Goal: Task Accomplishment & Management: Manage account settings

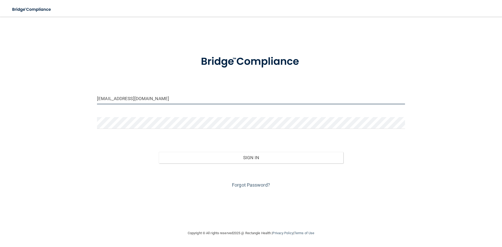
drag, startPoint x: 138, startPoint y: 98, endPoint x: 88, endPoint y: 93, distance: 50.1
click at [88, 93] on div "aqua04@sbcglobal.net Invalid email/password. You don't have permission to acces…" at bounding box center [250, 123] width 481 height 203
type input "et"
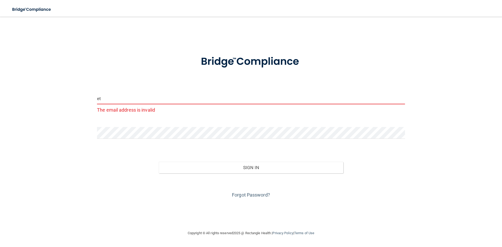
drag, startPoint x: 102, startPoint y: 98, endPoint x: 93, endPoint y: 98, distance: 9.1
click at [93, 98] on div "et The email address is invalid Invalid email/password. You don't have permissi…" at bounding box center [250, 123] width 481 height 203
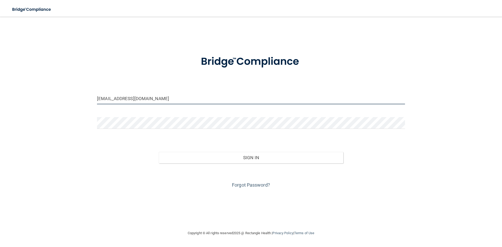
type input "dogmomma9806@gmail.com"
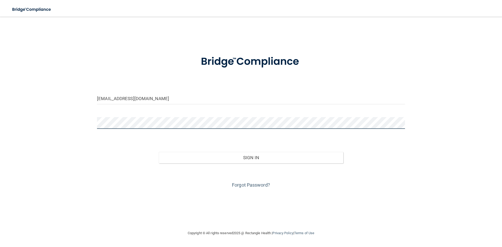
click at [94, 124] on div at bounding box center [251, 125] width 316 height 16
click at [159, 152] on button "Sign In" at bounding box center [251, 157] width 185 height 11
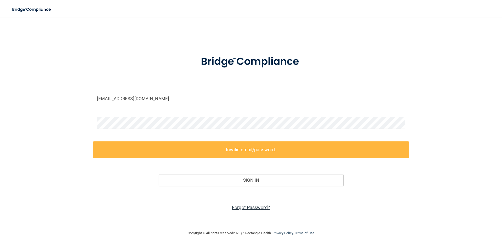
click at [254, 208] on link "Forgot Password?" at bounding box center [251, 207] width 38 height 5
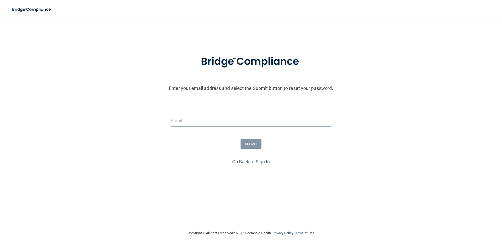
click at [178, 120] on input "email" at bounding box center [251, 121] width 160 height 12
type input "dogmomma9806@gmail.com"
click at [248, 146] on button "SUBMIT" at bounding box center [250, 144] width 21 height 10
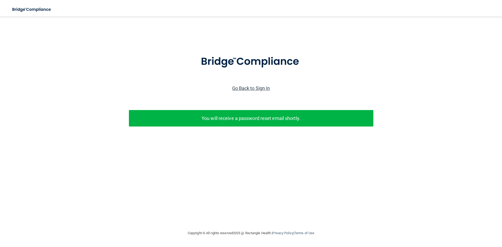
click at [251, 88] on link "Go Back to Sign In" at bounding box center [251, 87] width 38 height 5
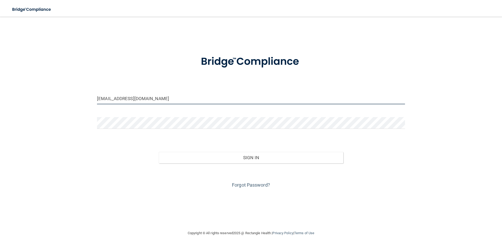
drag, startPoint x: 151, startPoint y: 101, endPoint x: 80, endPoint y: 92, distance: 71.1
click at [80, 92] on div "aqua04@sbcglobal.net Invalid email/password. You don't have permission to acces…" at bounding box center [250, 123] width 481 height 203
type input "dogmomma9806@gmail.com"
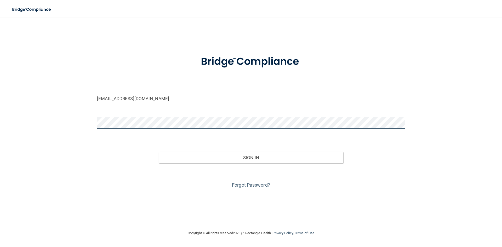
click at [91, 125] on div "dogmomma9806@gmail.com Invalid email/password. You don't have permission to acc…" at bounding box center [250, 123] width 481 height 203
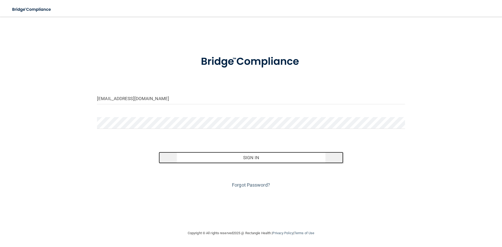
click at [255, 157] on button "Sign In" at bounding box center [251, 157] width 185 height 11
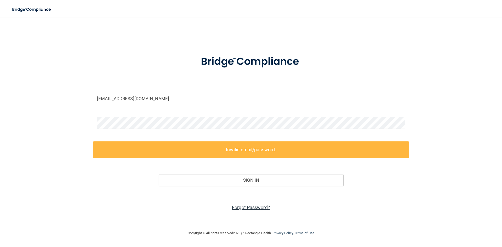
click at [252, 207] on link "Forgot Password?" at bounding box center [251, 207] width 38 height 5
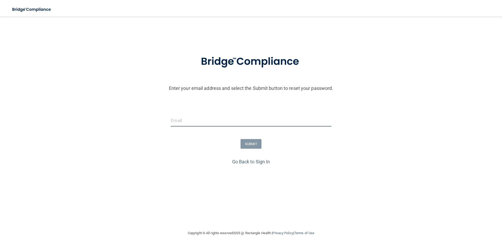
click at [191, 122] on input "email" at bounding box center [251, 121] width 160 height 12
type input "dogmomma9806@gmail.com"
click at [248, 143] on button "SUBMIT" at bounding box center [250, 144] width 21 height 10
